Goal: Check status: Check status

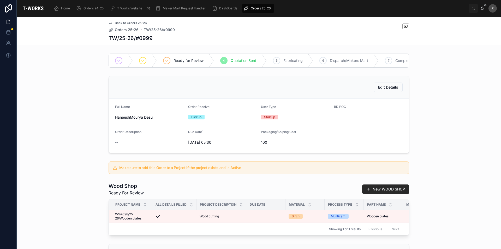
click at [442, 176] on div "Make sure to add this Order to a Project if the project exists and is Active" at bounding box center [259, 167] width 485 height 17
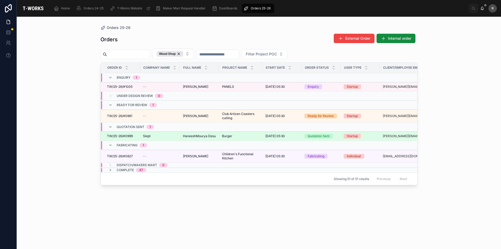
click at [119, 133] on td "TW/25-26/#0999 TW/25-26/#0999" at bounding box center [120, 136] width 39 height 9
click at [120, 134] on span "TW/25-26/#0999" at bounding box center [120, 136] width 26 height 4
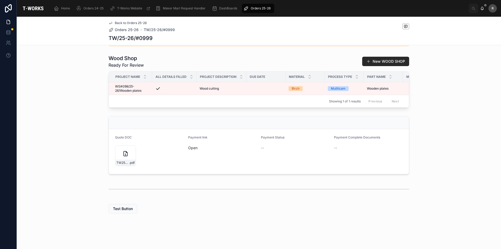
scroll to position [136, 0]
click at [116, 154] on div "TW25-26#0999 .pdf" at bounding box center [125, 155] width 21 height 21
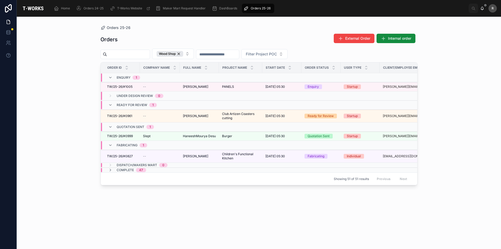
click at [89, 136] on div "Orders 25-26 Orders External Order Internal order Wood Shop Filter Project POC …" at bounding box center [259, 133] width 485 height 232
click at [467, 158] on div "Orders 25-26 Orders External Order Internal order Wood Shop Filter Project POC …" at bounding box center [259, 133] width 485 height 232
